Goal: Task Accomplishment & Management: Use online tool/utility

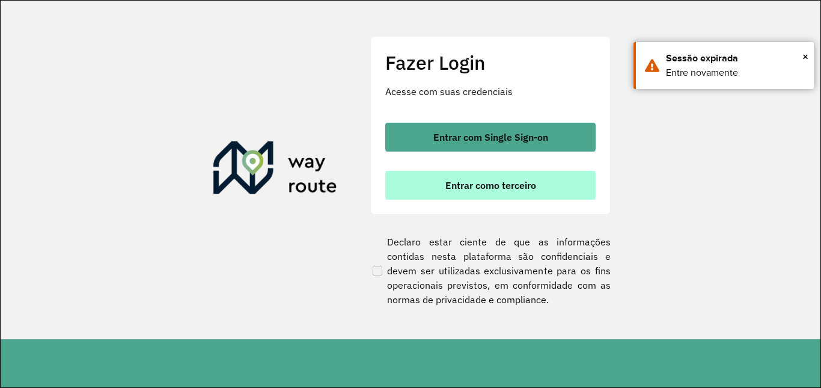
click at [468, 188] on span "Entrar como terceiro" at bounding box center [491, 185] width 91 height 10
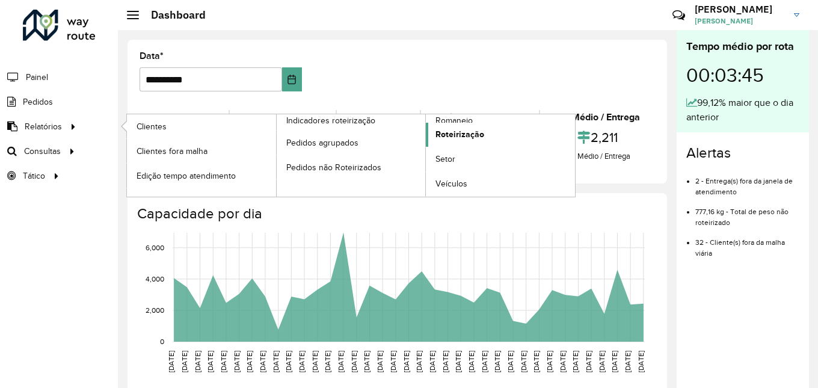
click at [451, 142] on link "Roteirização" at bounding box center [500, 135] width 149 height 24
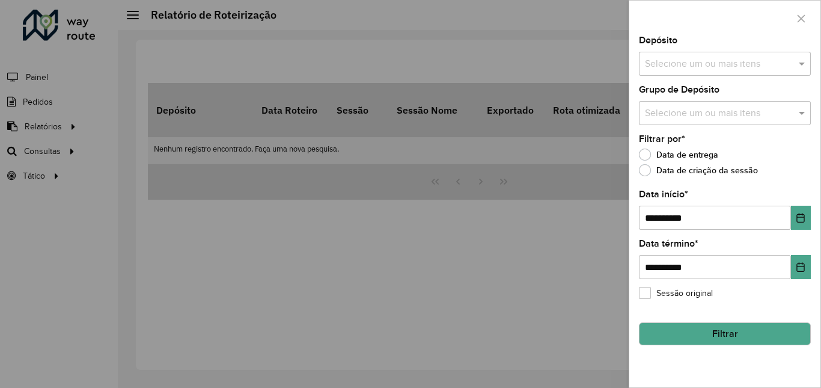
click at [720, 59] on input "text" at bounding box center [719, 64] width 154 height 14
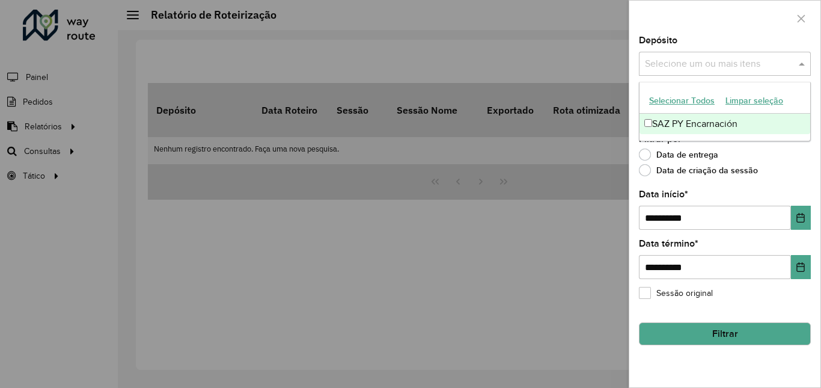
click at [694, 125] on div "SAZ PY Encarnación" at bounding box center [725, 124] width 171 height 20
click at [532, 258] on div at bounding box center [410, 194] width 821 height 388
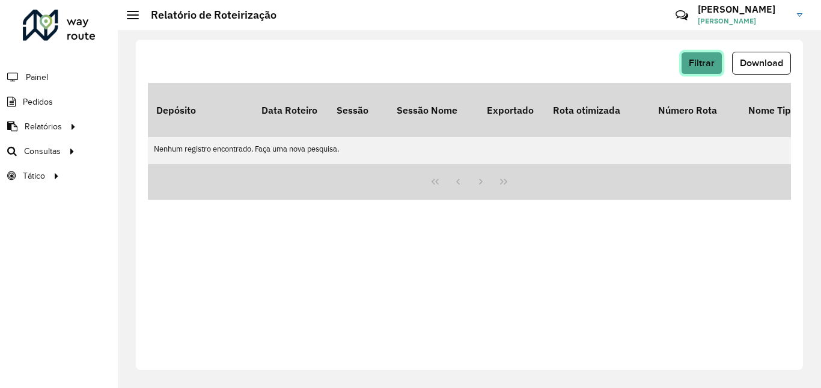
click at [706, 63] on span "Filtrar" at bounding box center [702, 63] width 26 height 10
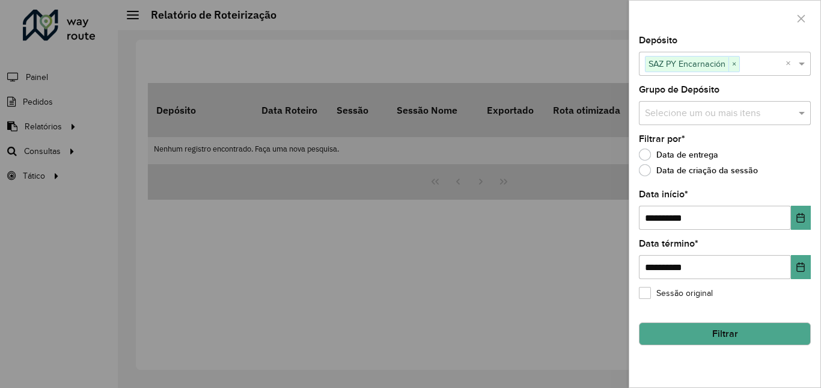
click at [693, 109] on input "text" at bounding box center [719, 113] width 154 height 14
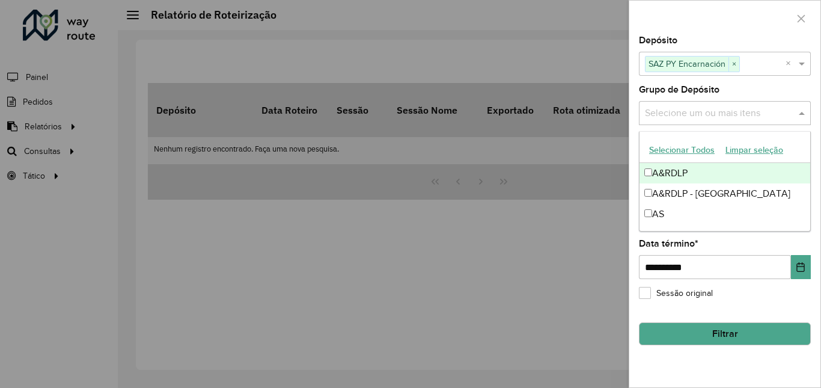
click at [580, 199] on div at bounding box center [410, 194] width 821 height 388
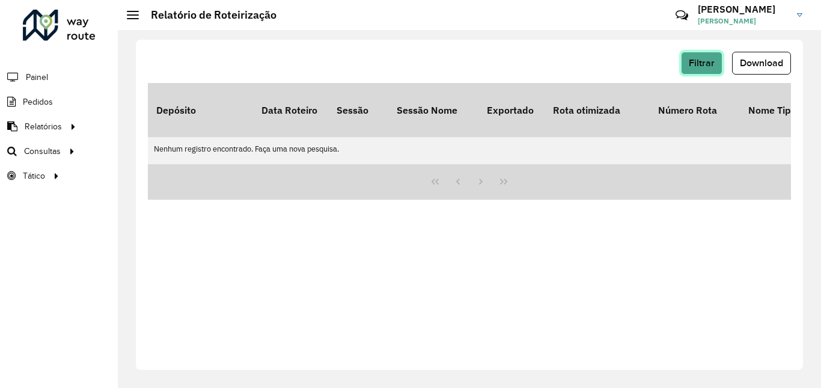
click at [709, 66] on span "Filtrar" at bounding box center [702, 63] width 26 height 10
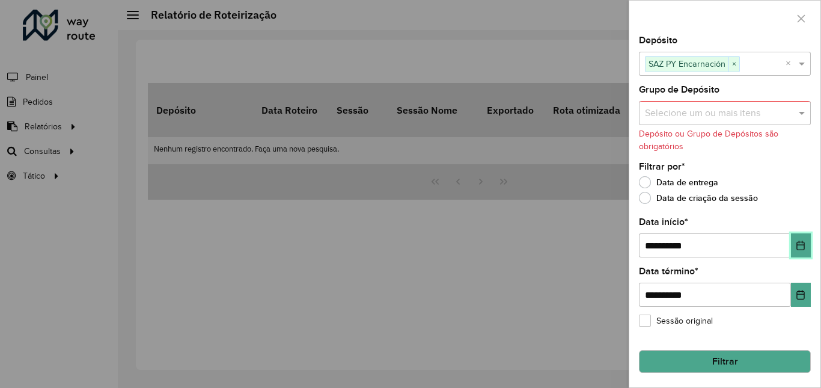
click at [796, 242] on icon "Choose Date" at bounding box center [801, 246] width 10 height 10
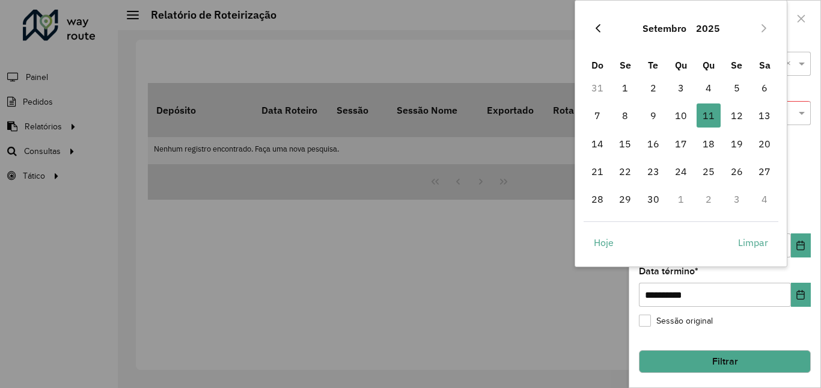
click at [593, 30] on icon "Previous Month" at bounding box center [598, 28] width 10 height 10
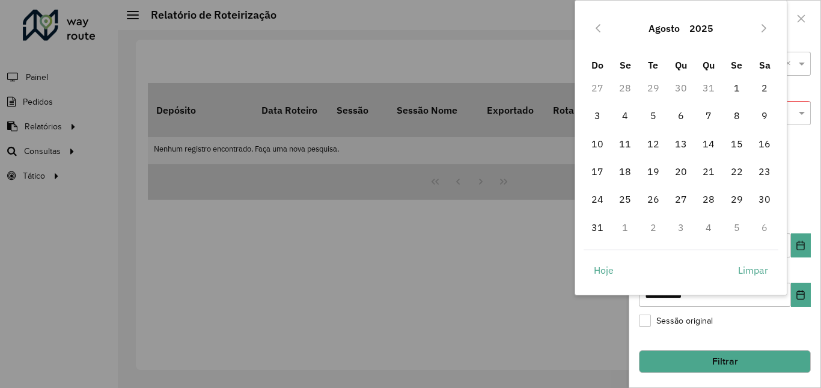
click at [593, 30] on icon "Previous Month" at bounding box center [598, 28] width 10 height 10
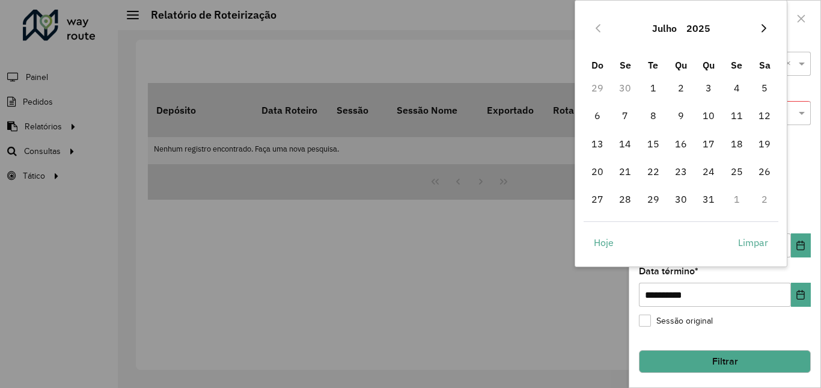
click at [759, 29] on icon "Next Month" at bounding box center [764, 28] width 10 height 10
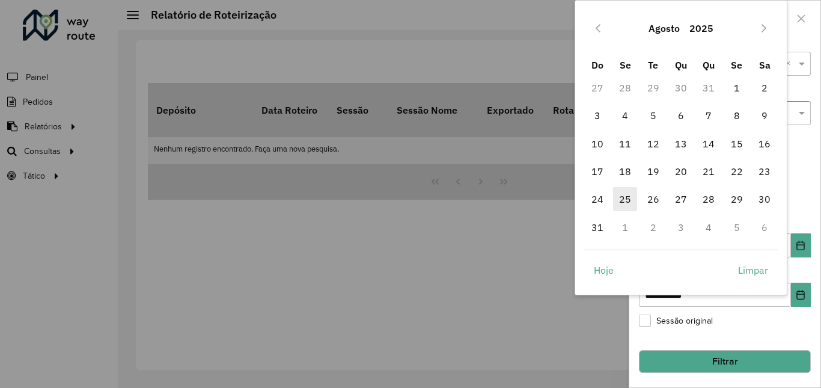
click at [625, 201] on span "25" at bounding box center [625, 199] width 24 height 24
type input "**********"
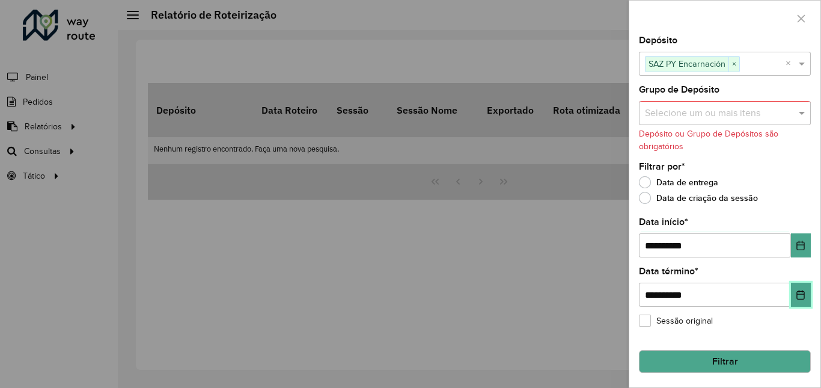
click at [806, 296] on button "Choose Date" at bounding box center [801, 295] width 20 height 24
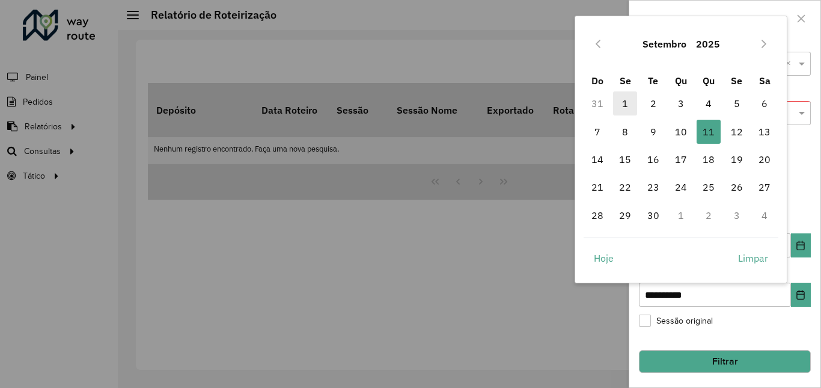
click at [628, 101] on span "1" at bounding box center [625, 103] width 24 height 24
type input "**********"
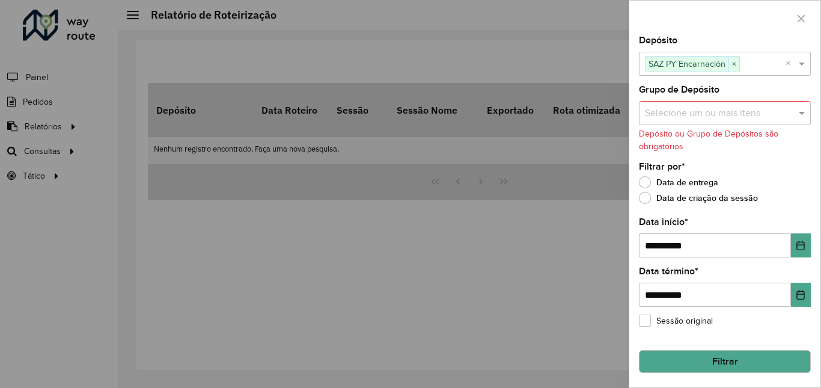
click at [60, 153] on div at bounding box center [410, 194] width 821 height 388
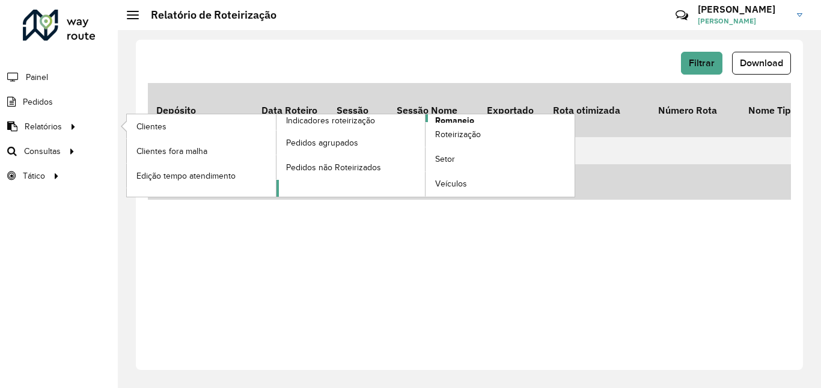
click at [448, 120] on span "Romaneio" at bounding box center [454, 120] width 39 height 13
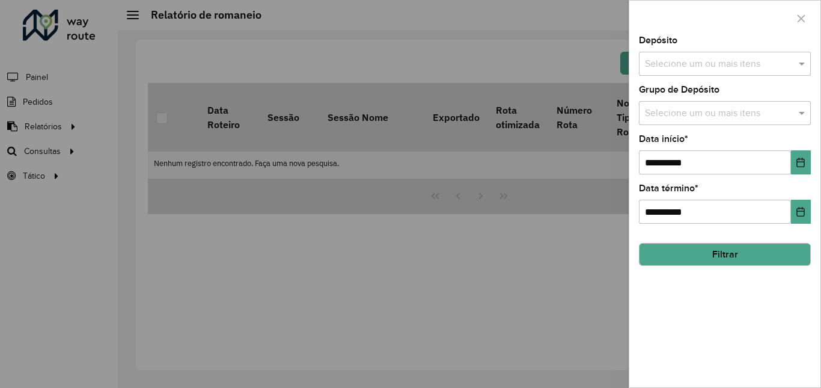
click at [774, 51] on div "Depósito Selecione um ou mais itens" at bounding box center [725, 56] width 172 height 40
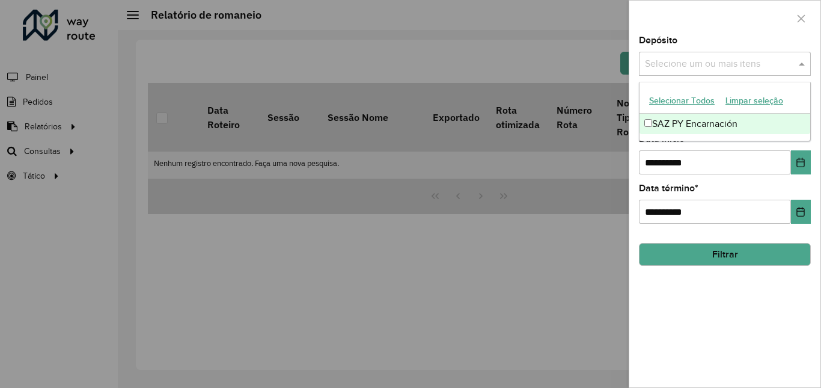
click at [766, 61] on input "text" at bounding box center [719, 64] width 154 height 14
click at [720, 120] on div "SAZ PY Encarnación" at bounding box center [725, 124] width 171 height 20
click at [704, 15] on div at bounding box center [725, 18] width 191 height 35
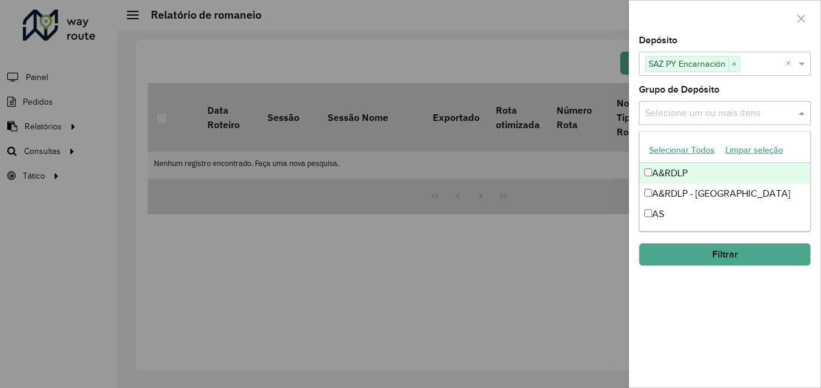
click at [755, 112] on input "text" at bounding box center [719, 113] width 154 height 14
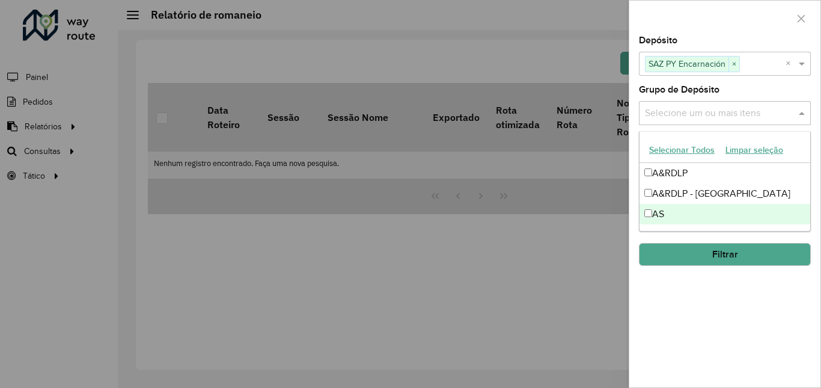
click at [695, 301] on div "**********" at bounding box center [725, 211] width 191 height 351
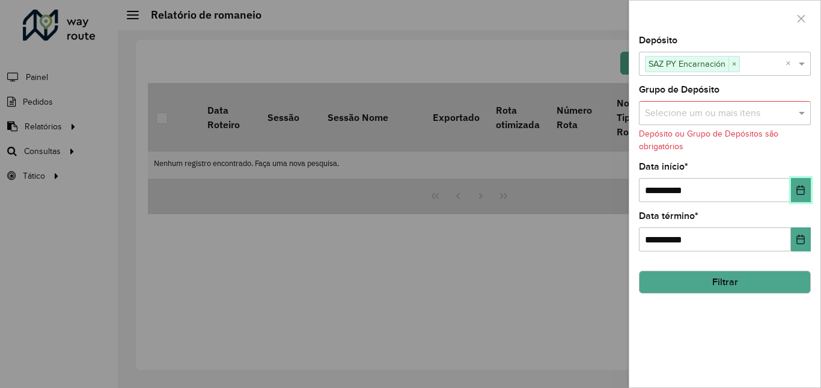
click at [796, 186] on icon "Choose Date" at bounding box center [801, 190] width 10 height 10
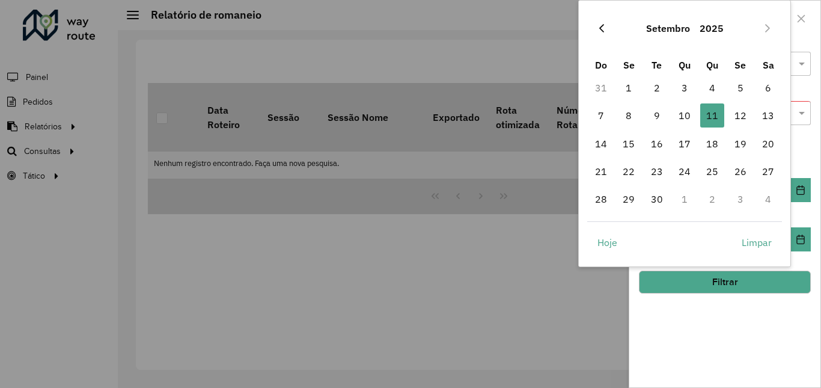
click at [605, 20] on button "Previous Month" at bounding box center [601, 28] width 19 height 19
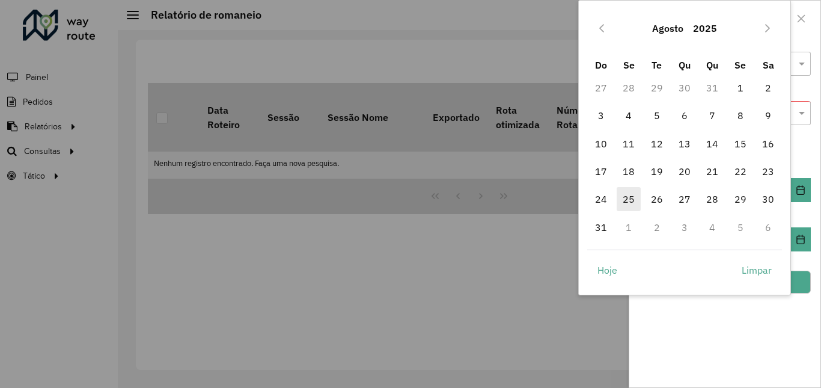
click at [628, 202] on span "25" at bounding box center [629, 199] width 24 height 24
type input "**********"
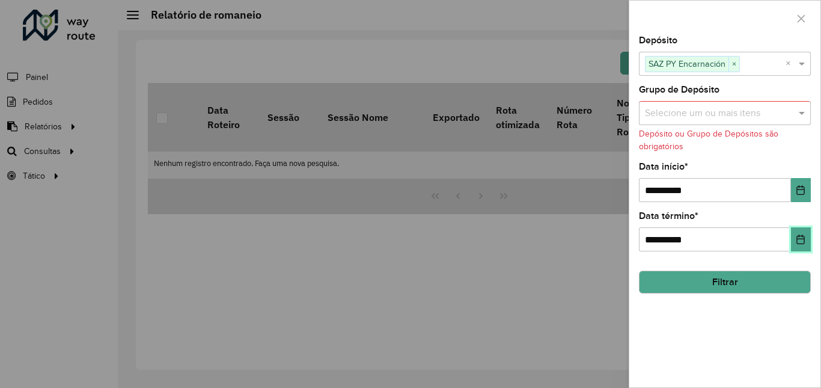
click at [801, 245] on button "Choose Date" at bounding box center [801, 239] width 20 height 24
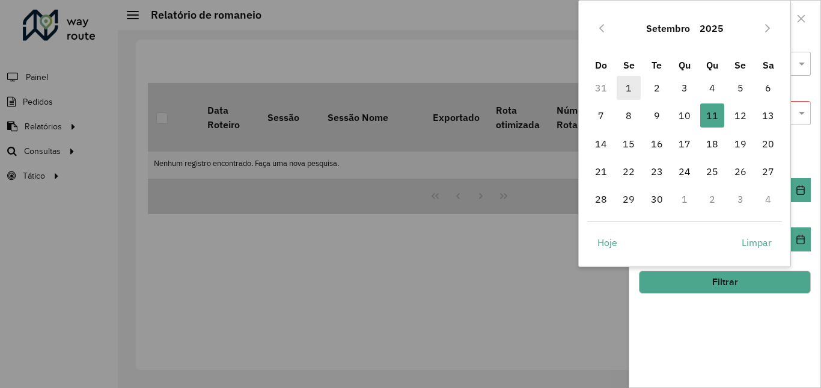
click at [628, 93] on span "1" at bounding box center [629, 88] width 24 height 24
type input "**********"
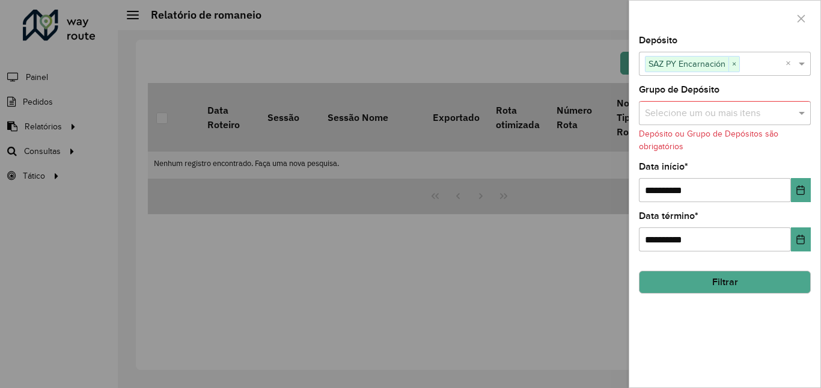
click at [728, 290] on button "Filtrar" at bounding box center [725, 282] width 172 height 23
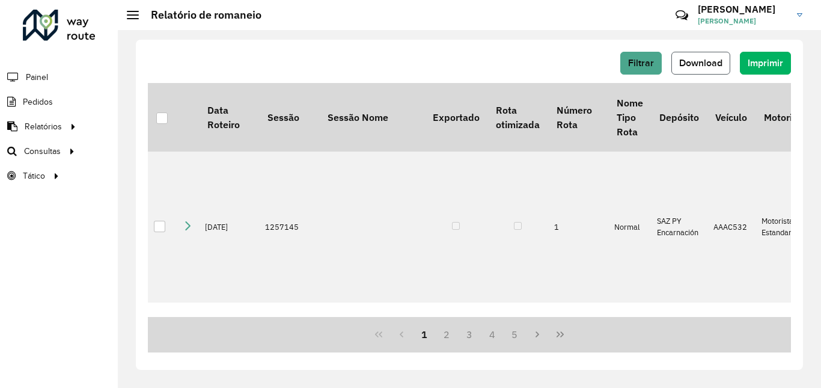
click at [717, 68] on button "Download" at bounding box center [701, 63] width 59 height 23
